Goal: Task Accomplishment & Management: Use online tool/utility

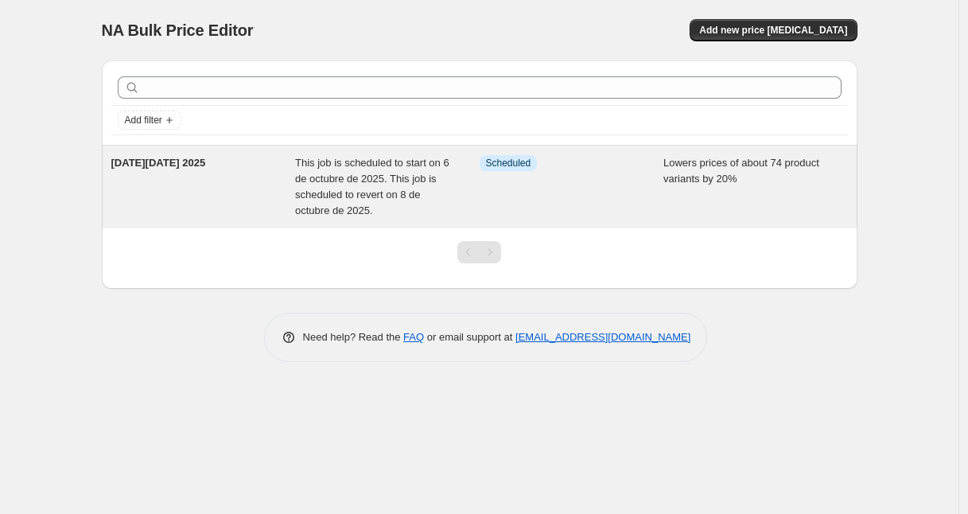
click at [514, 176] on div "Info Scheduled" at bounding box center [572, 187] width 185 height 64
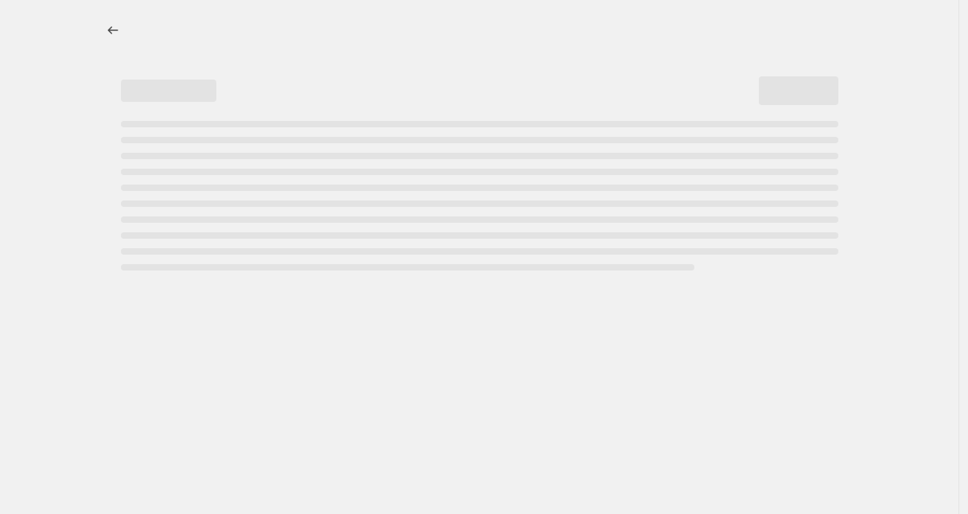
select select "percentage"
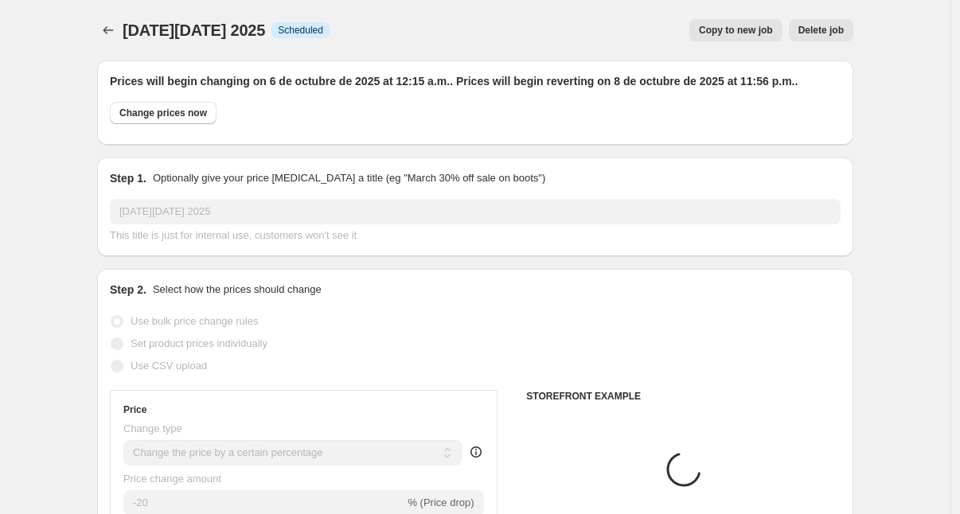
select select "collection"
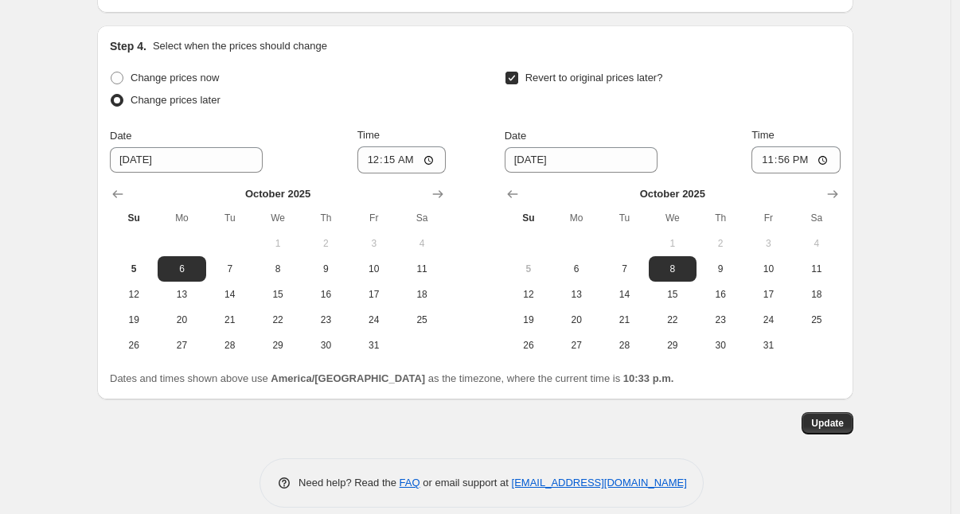
scroll to position [1625, 0]
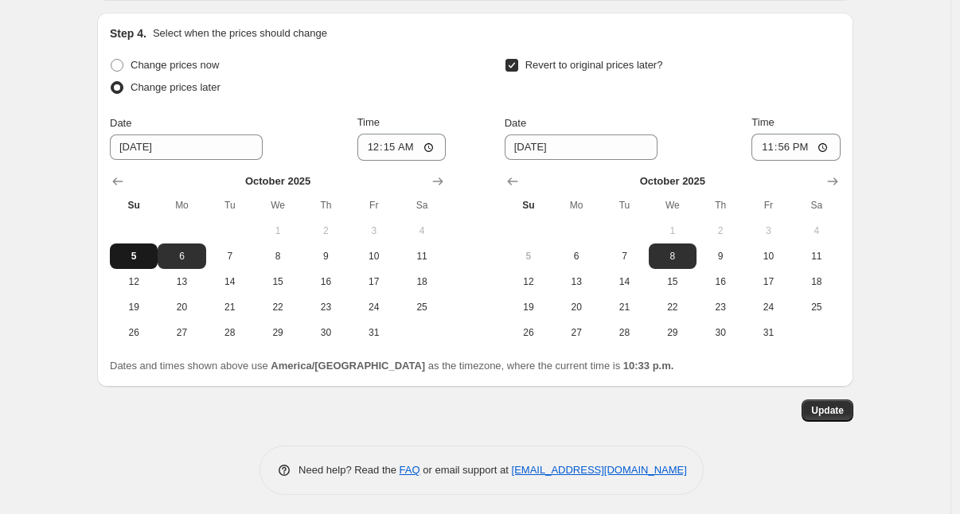
click at [148, 252] on span "5" at bounding box center [133, 256] width 35 height 13
type input "[DATE]"
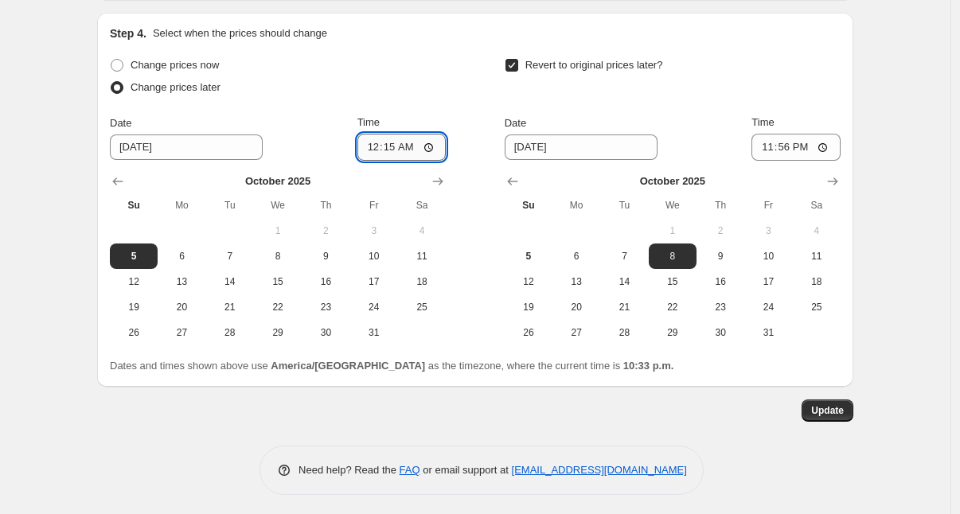
click at [371, 145] on input "00:15" at bounding box center [401, 147] width 89 height 27
type input "22:30"
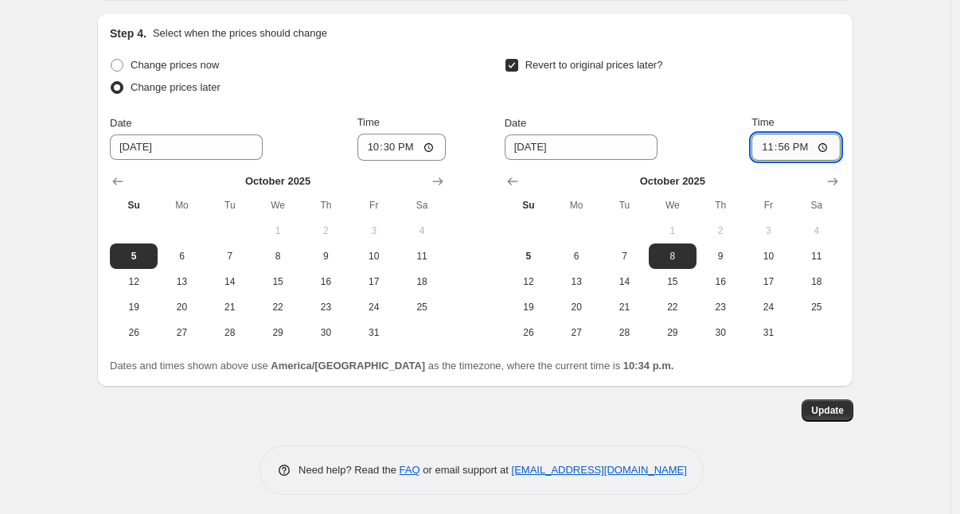
click at [777, 141] on input "23:56" at bounding box center [795, 147] width 89 height 27
type input "23:59"
click at [827, 406] on span "Update" at bounding box center [827, 410] width 33 height 13
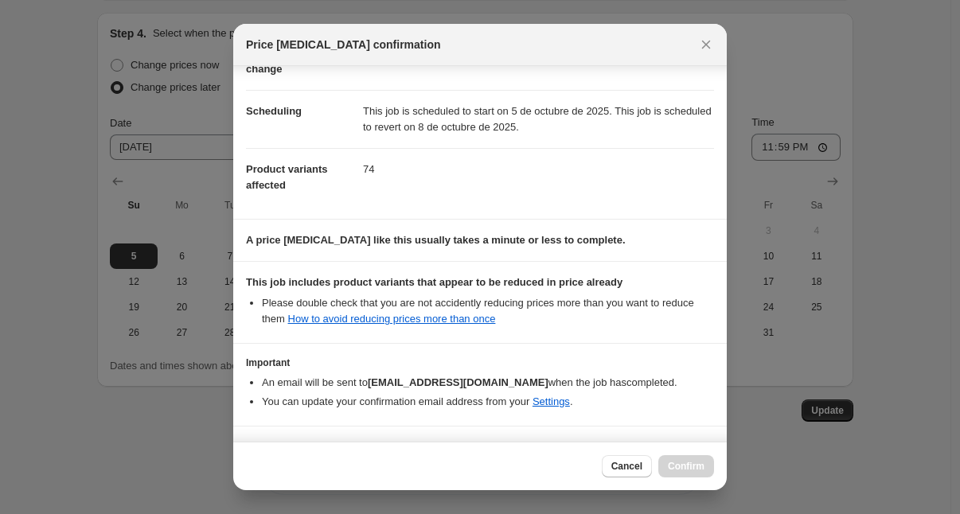
scroll to position [153, 0]
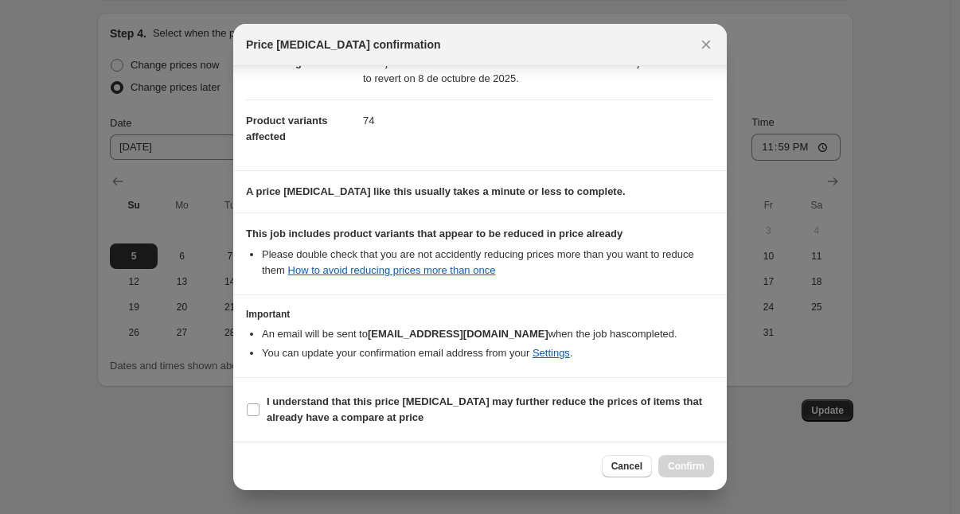
click at [920, 162] on div at bounding box center [480, 257] width 960 height 514
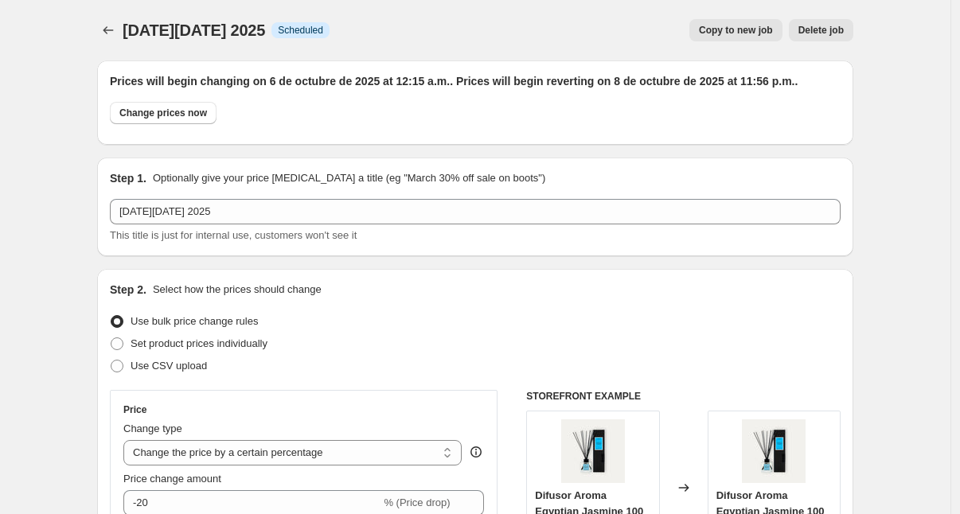
scroll to position [1625, 0]
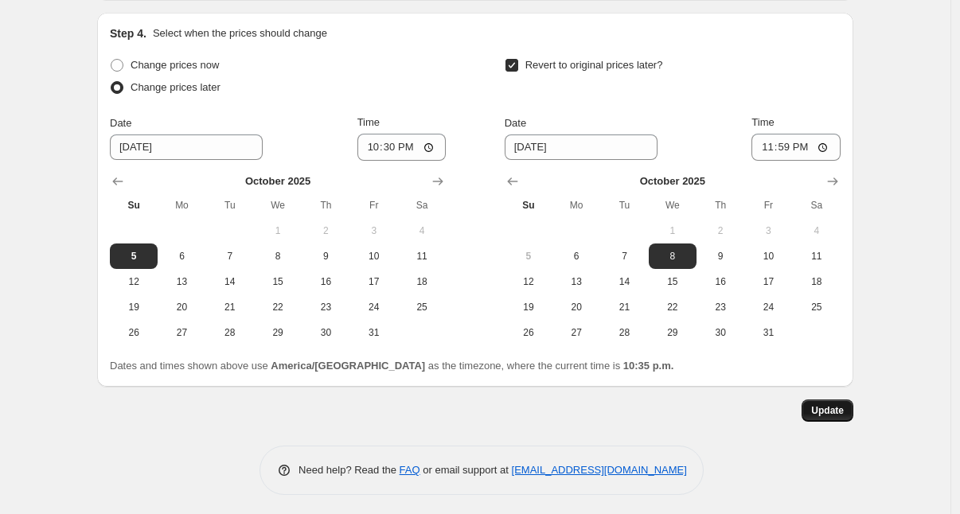
click at [843, 406] on span "Update" at bounding box center [827, 410] width 33 height 13
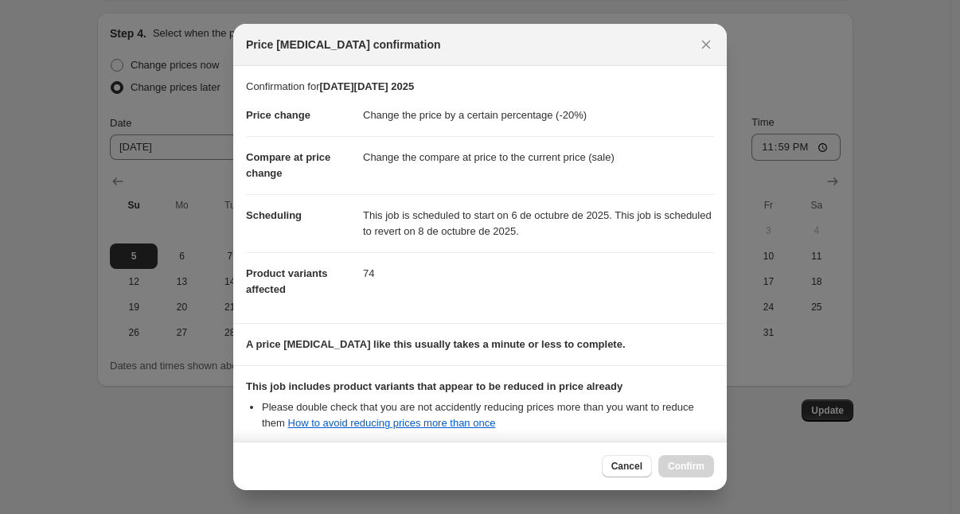
scroll to position [153, 0]
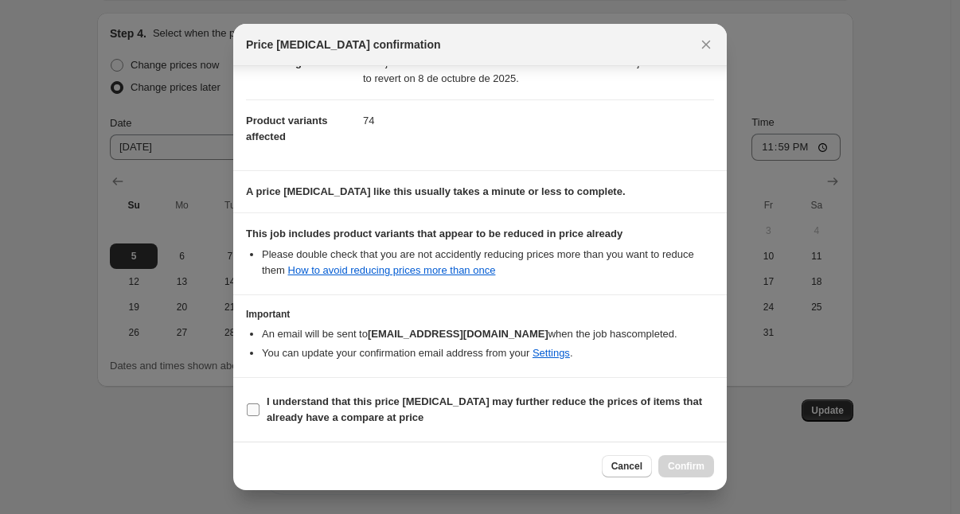
click at [249, 407] on input "I understand that this price [MEDICAL_DATA] may further reduce the prices of it…" at bounding box center [253, 409] width 13 height 13
checkbox input "true"
click at [675, 469] on span "Confirm" at bounding box center [686, 466] width 37 height 13
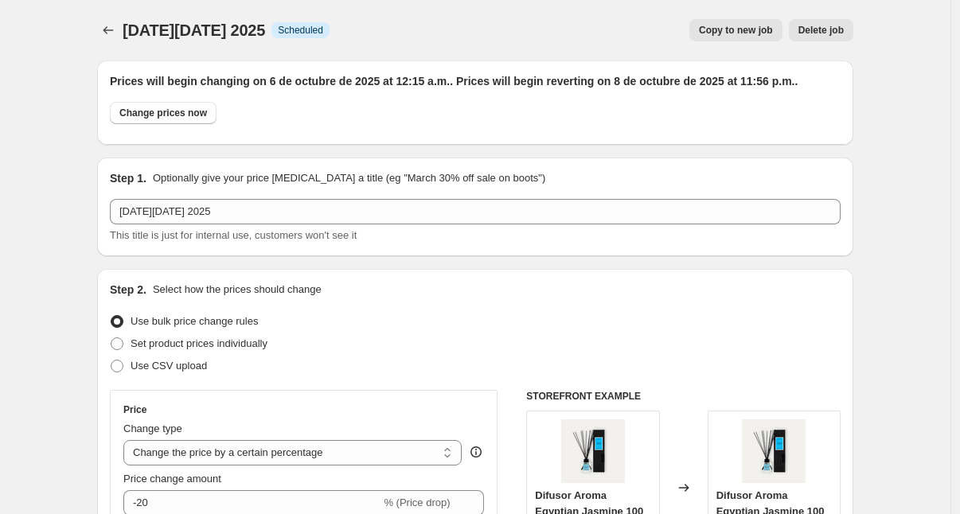
scroll to position [1625, 0]
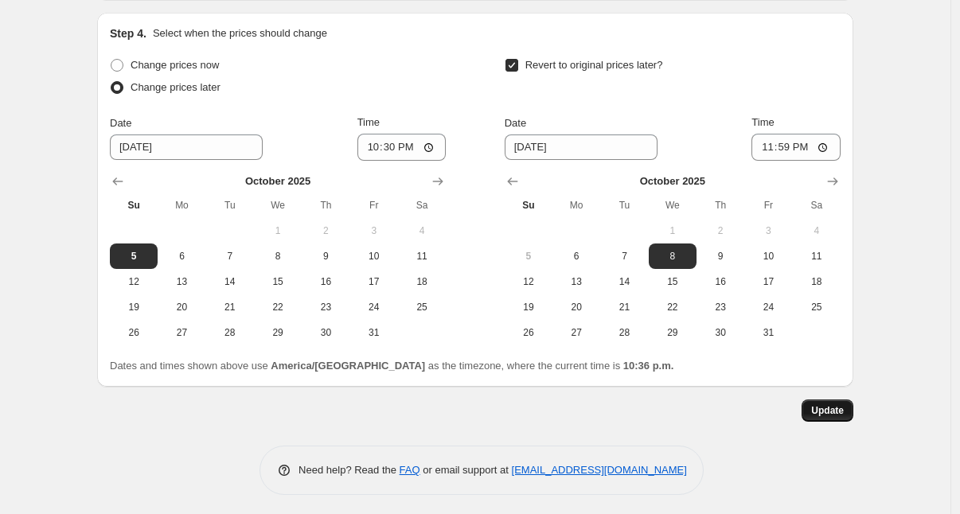
click at [811, 399] on button "Update" at bounding box center [827, 410] width 52 height 22
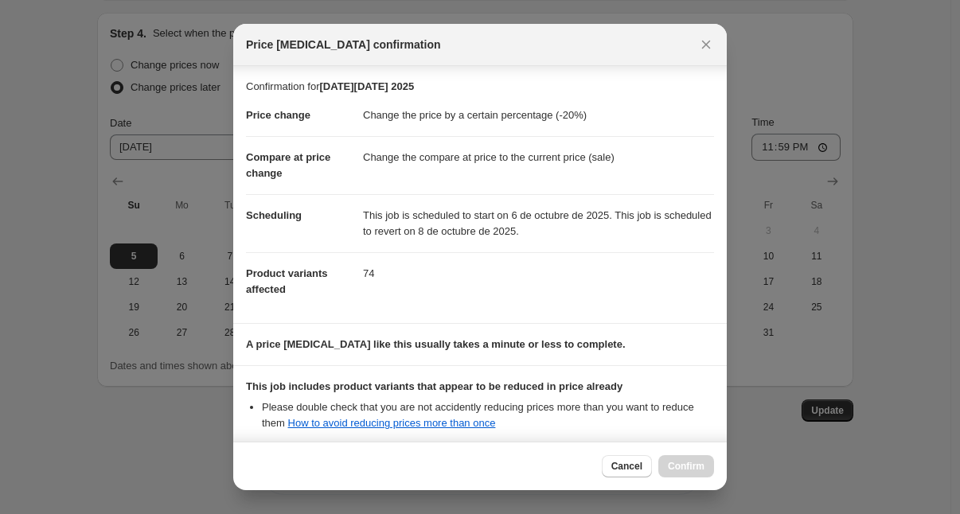
scroll to position [153, 0]
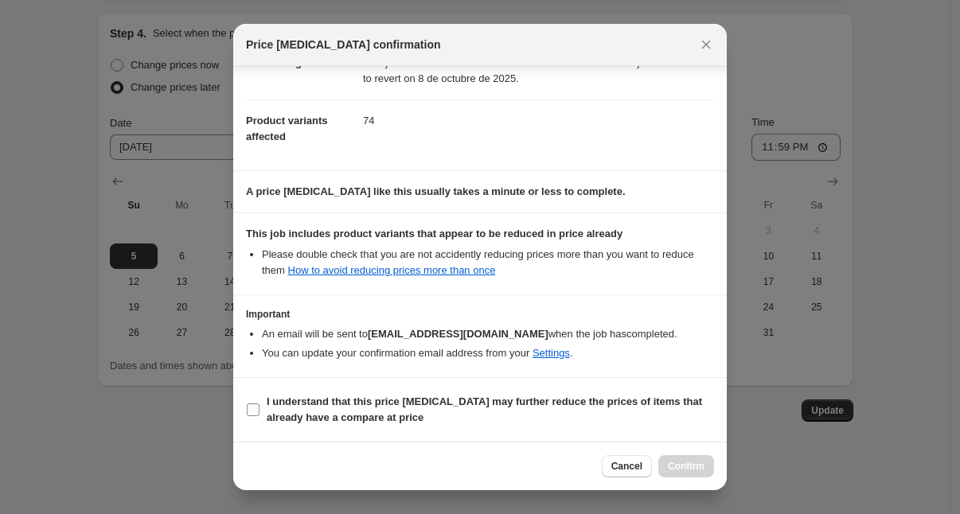
click at [259, 403] on span ":r2l:" at bounding box center [253, 410] width 14 height 14
click at [259, 403] on input "I understand that this price [MEDICAL_DATA] may further reduce the prices of it…" at bounding box center [253, 409] width 13 height 13
checkbox input "true"
click at [684, 468] on span "Confirm" at bounding box center [686, 466] width 37 height 13
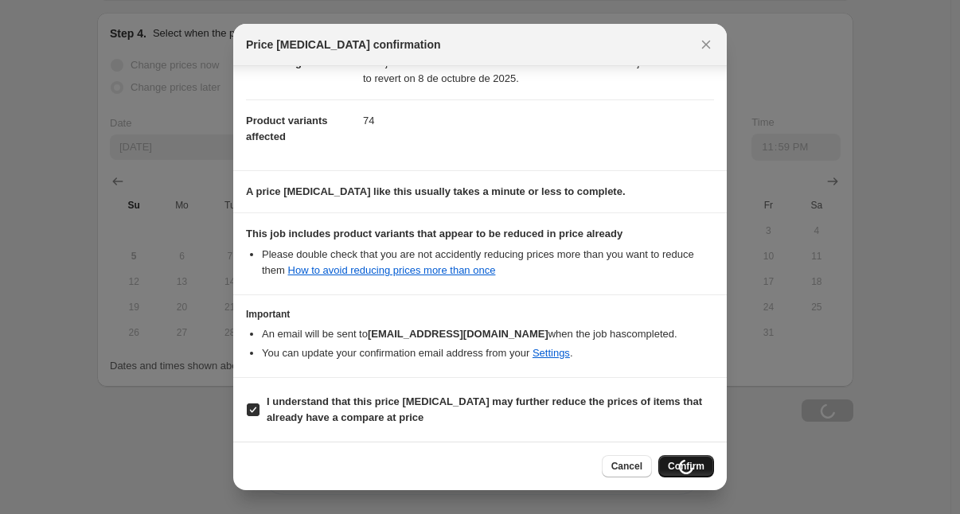
scroll to position [1625, 0]
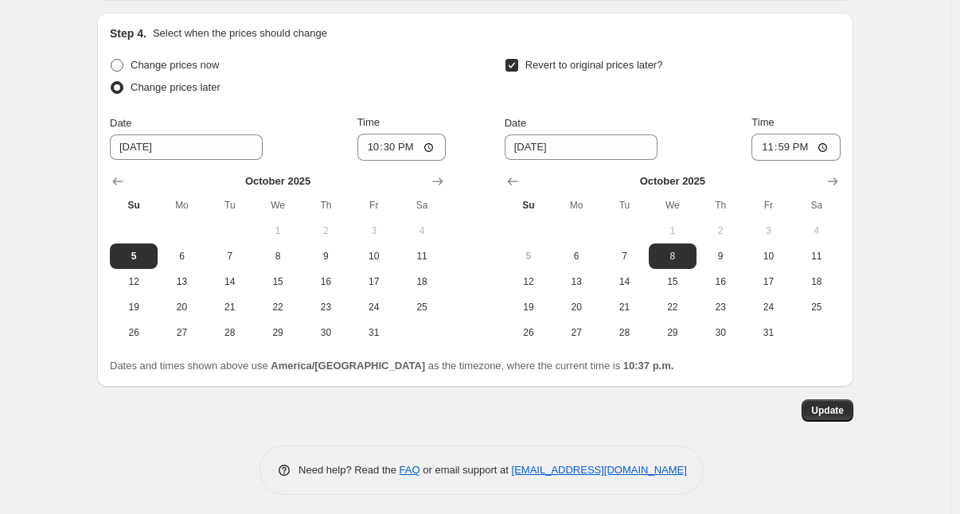
click at [123, 60] on span at bounding box center [117, 65] width 13 height 13
click at [111, 60] on input "Change prices now" at bounding box center [111, 59] width 1 height 1
radio input "true"
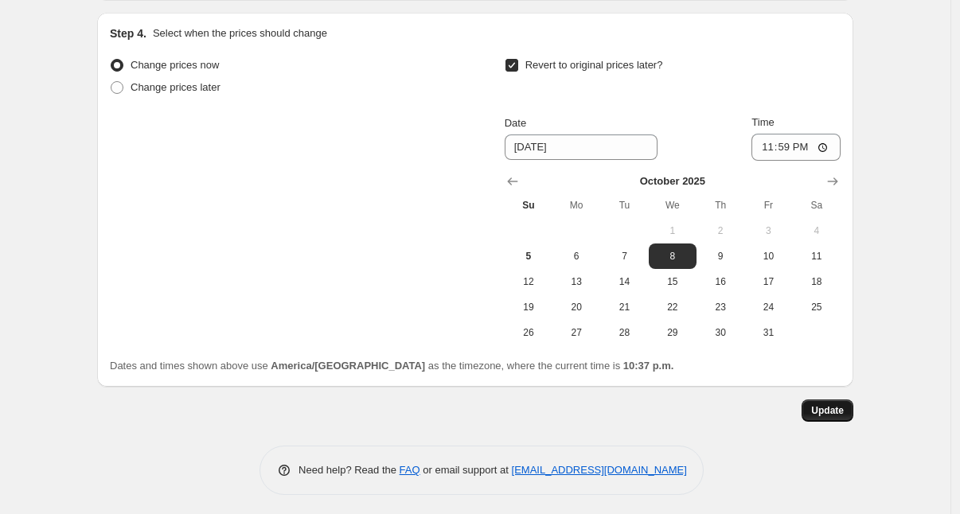
click at [842, 399] on button "Update" at bounding box center [827, 410] width 52 height 22
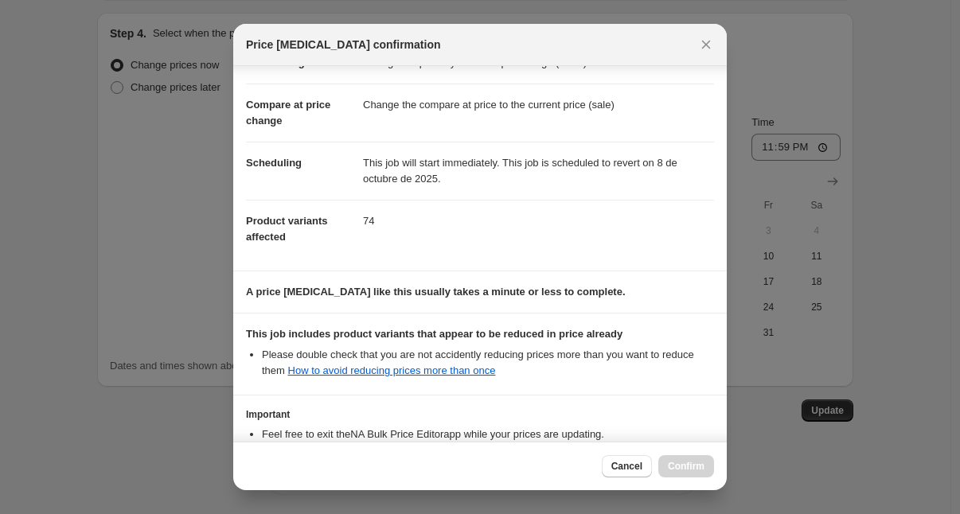
scroll to position [172, 0]
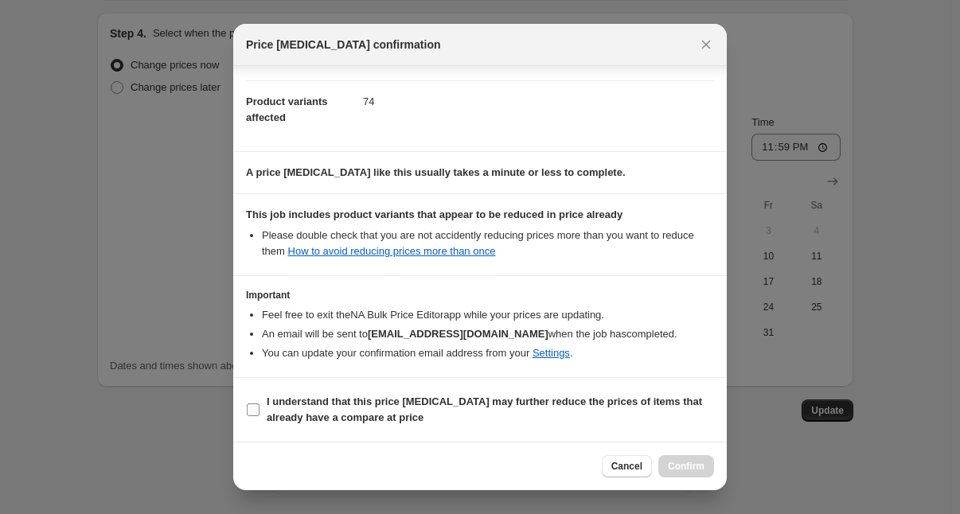
click at [256, 408] on input "I understand that this price [MEDICAL_DATA] may further reduce the prices of it…" at bounding box center [253, 409] width 13 height 13
checkbox input "true"
click at [695, 458] on button "Confirm" at bounding box center [686, 466] width 56 height 22
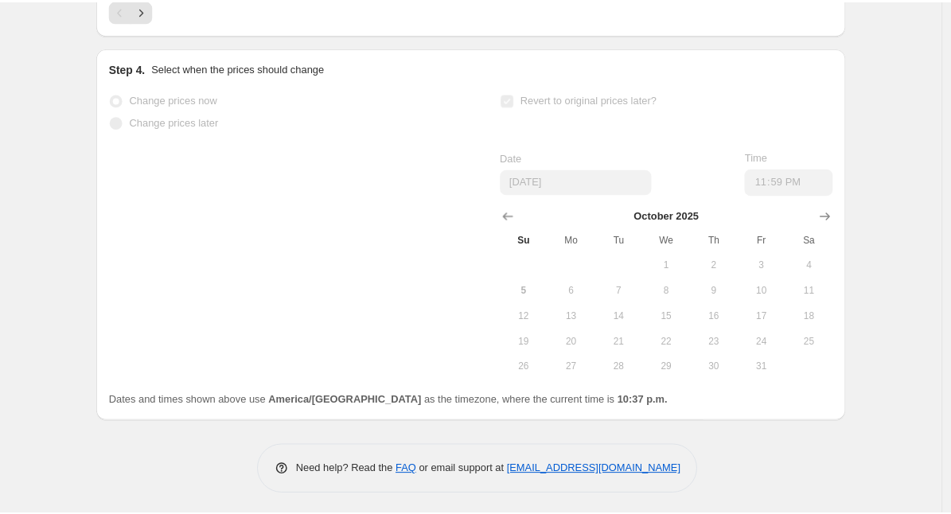
scroll to position [0, 0]
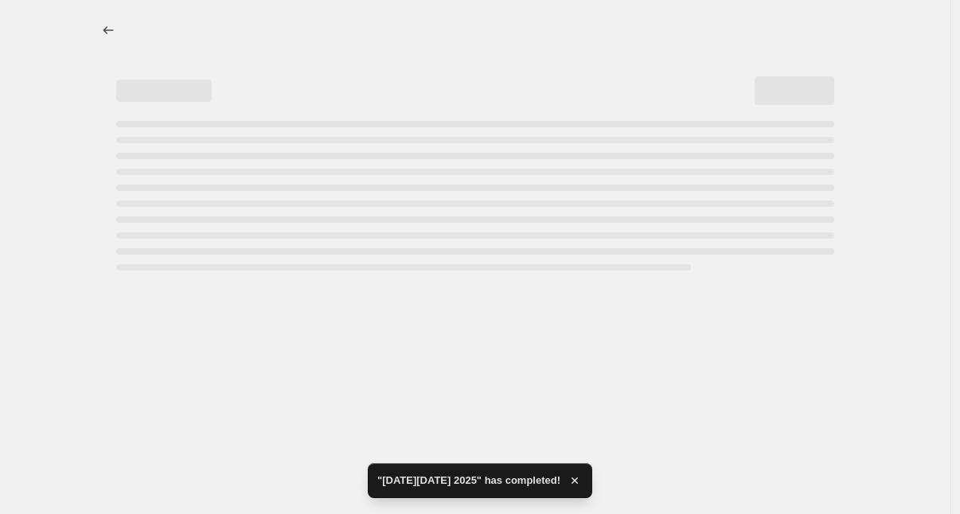
select select "percentage"
select select "collection"
